Goal: Check status: Check status

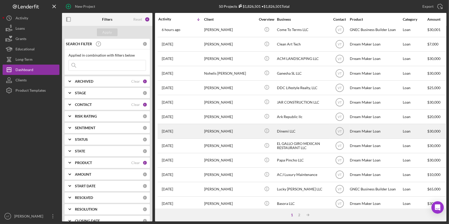
scroll to position [94, 0]
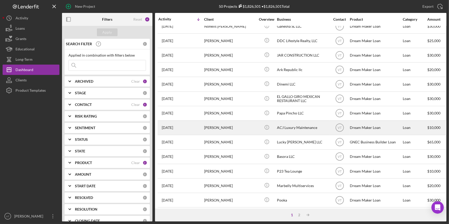
click at [193, 128] on div "[DATE] [PERSON_NAME]" at bounding box center [180, 128] width 45 height 14
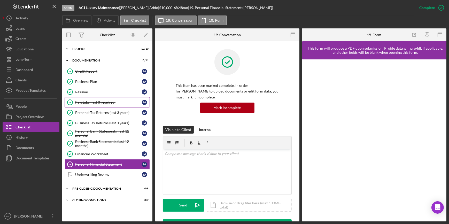
click at [91, 99] on link "Paystubs (last 3 received) Paystubs (last 3 received) S A" at bounding box center [107, 102] width 85 height 10
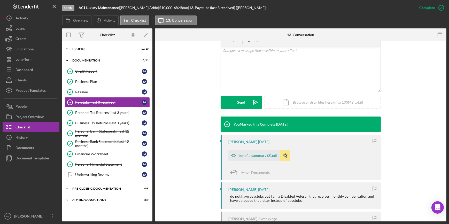
scroll to position [117, 0]
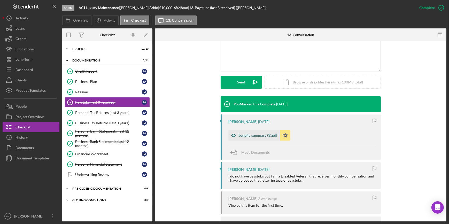
click at [250, 131] on div "benefit_summary (3).pdf" at bounding box center [254, 135] width 52 height 10
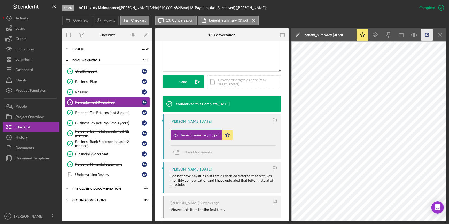
click at [424, 34] on icon "button" at bounding box center [427, 35] width 12 height 12
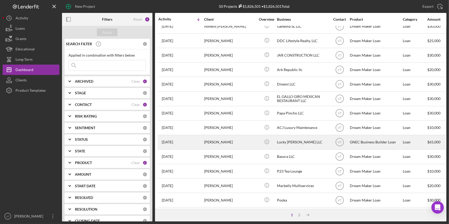
scroll to position [117, 0]
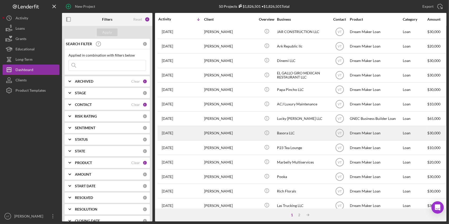
click at [200, 132] on div "6 days ago Jonatan Basora" at bounding box center [180, 133] width 45 height 14
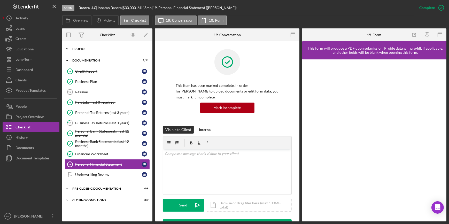
click at [66, 47] on icon "Icon/Expander" at bounding box center [67, 49] width 10 height 10
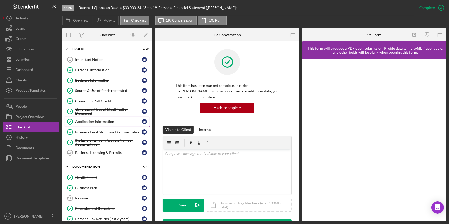
click at [89, 122] on div "Application Information" at bounding box center [108, 122] width 67 height 4
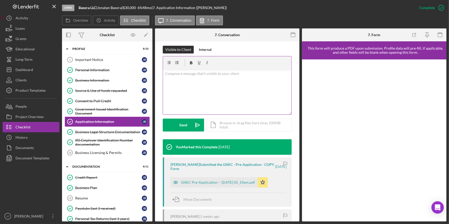
scroll to position [117, 0]
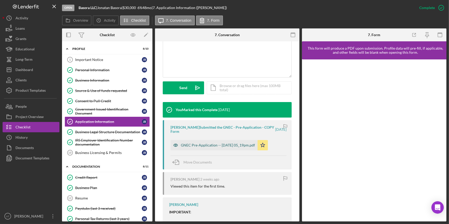
click at [187, 143] on div "GNEC Pre-Application -- 2025-09-10 05_19pm.pdf" at bounding box center [218, 145] width 74 height 4
